Goal: Find specific page/section: Find specific page/section

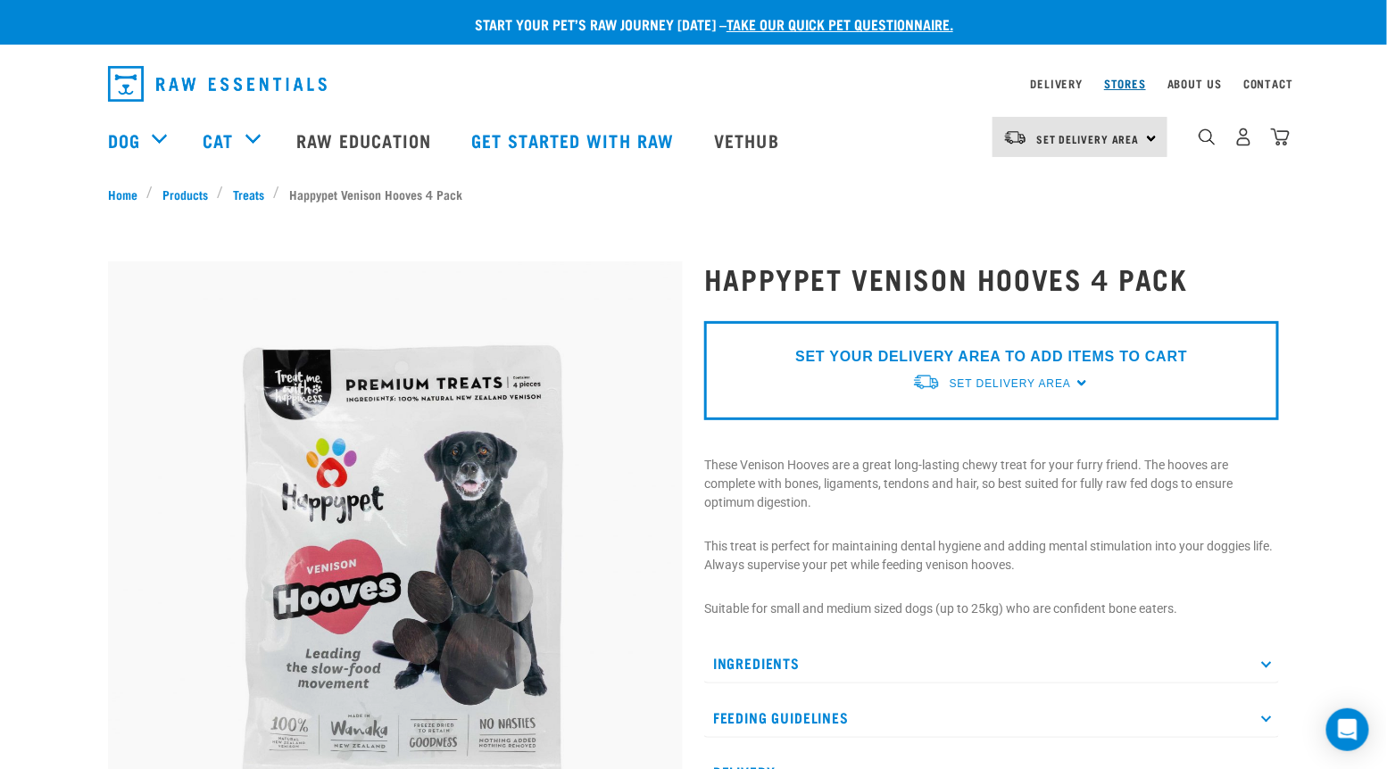
click at [1125, 82] on link "Stores" at bounding box center [1125, 83] width 42 height 6
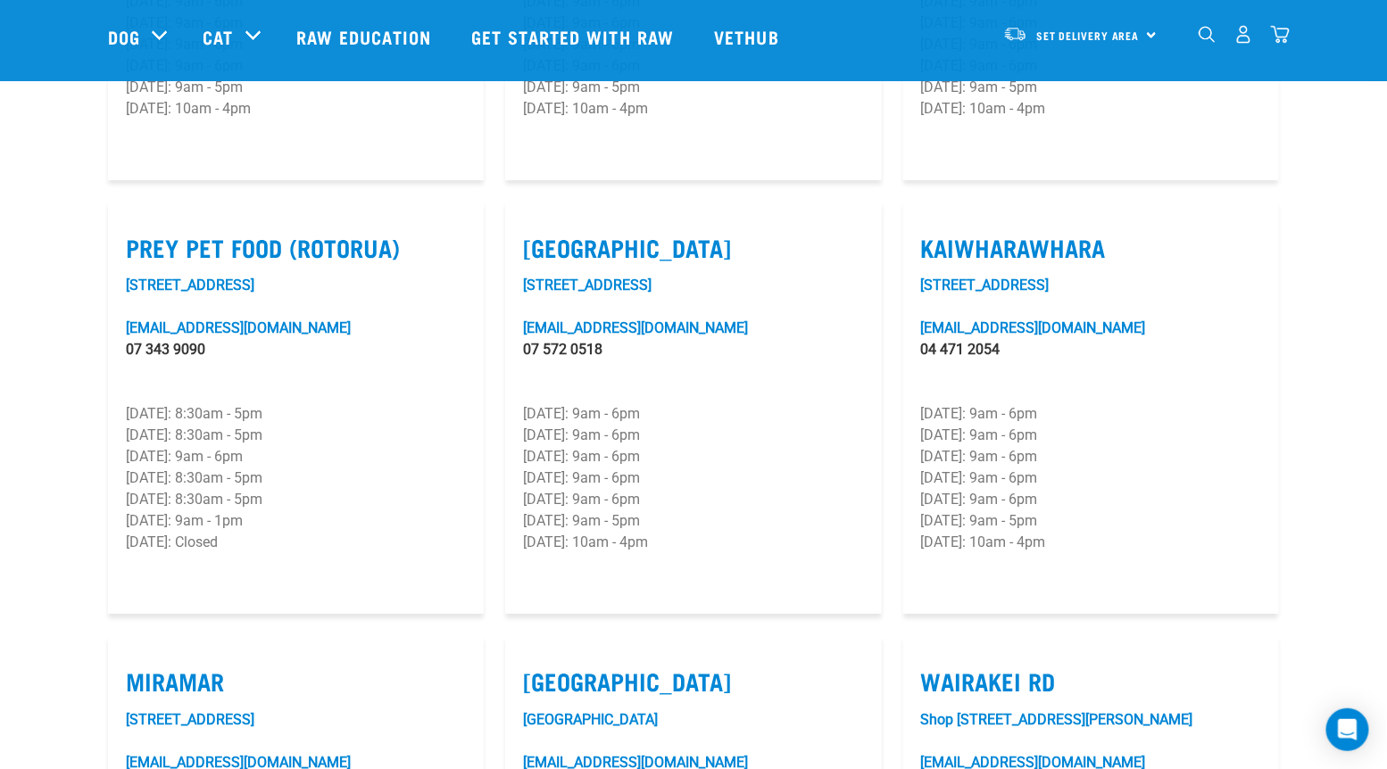
scroll to position [2149, 0]
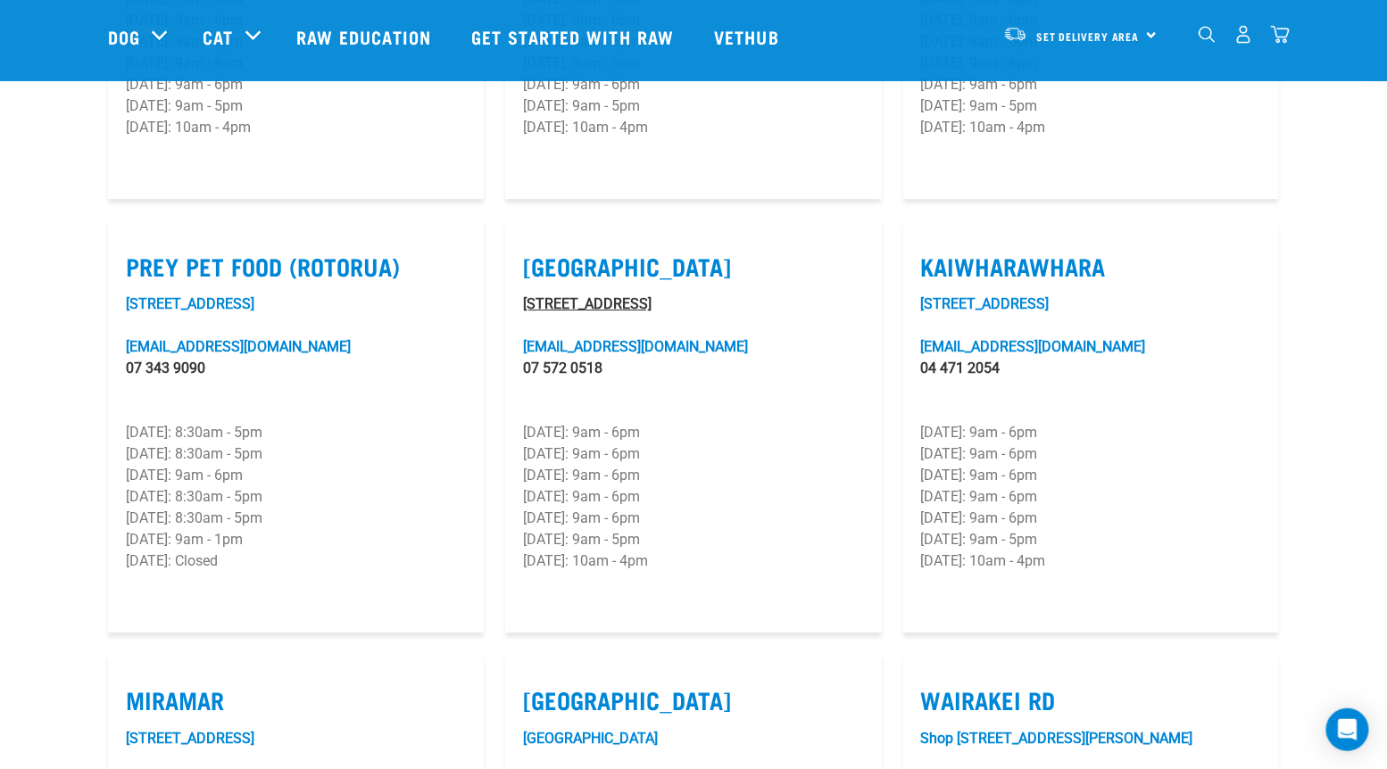
click at [647, 295] on link "[STREET_ADDRESS]" at bounding box center [587, 303] width 129 height 17
